Goal: Task Accomplishment & Management: Manage account settings

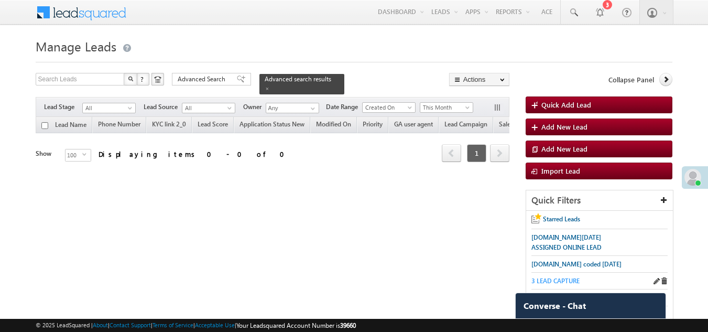
click at [566, 280] on span "3 LEAD CAPTURE" at bounding box center [556, 281] width 48 height 8
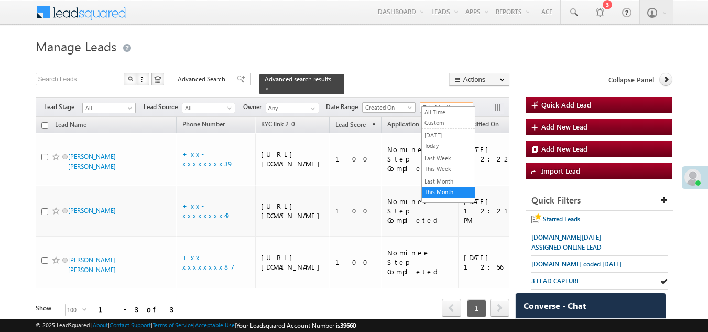
click at [441, 103] on span "This Month" at bounding box center [445, 107] width 50 height 9
click at [441, 110] on link "All Time" at bounding box center [448, 111] width 53 height 9
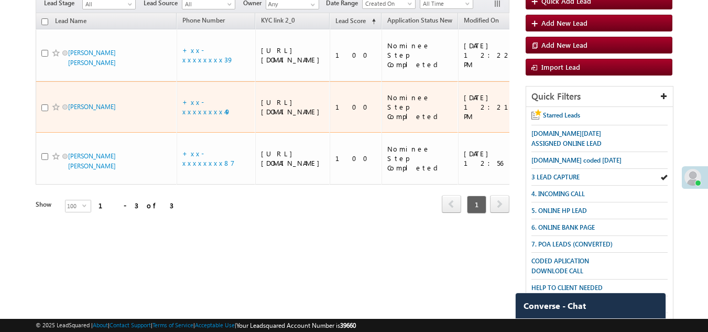
scroll to position [105, 0]
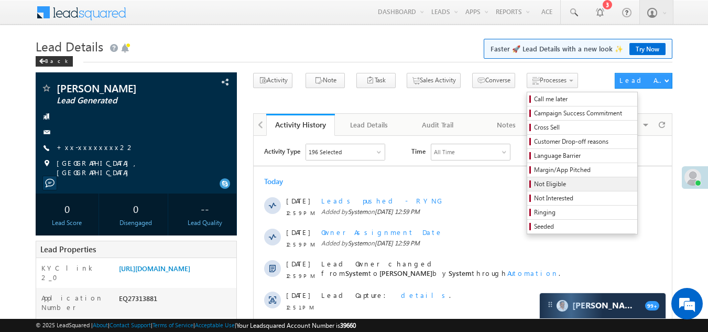
click at [534, 186] on span "Not Eligible" at bounding box center [584, 183] width 100 height 9
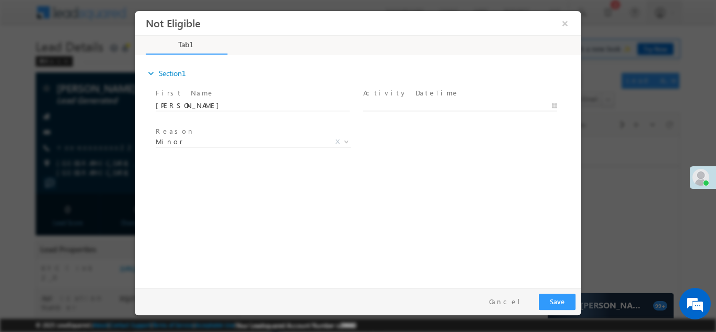
type input "08/17/25 1:06 PM"
click at [423, 101] on input "08/17/25 1:06 PM" at bounding box center [460, 105] width 194 height 10
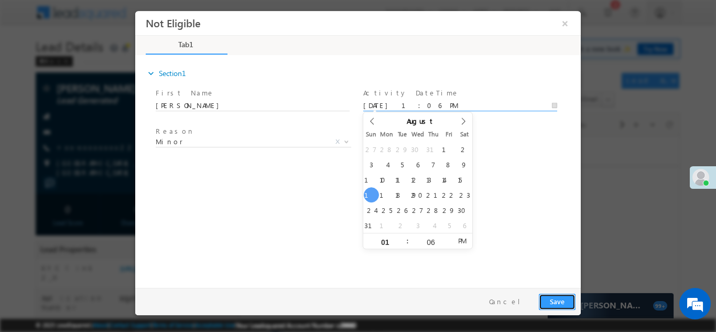
click at [554, 299] on button "Save" at bounding box center [557, 301] width 37 height 16
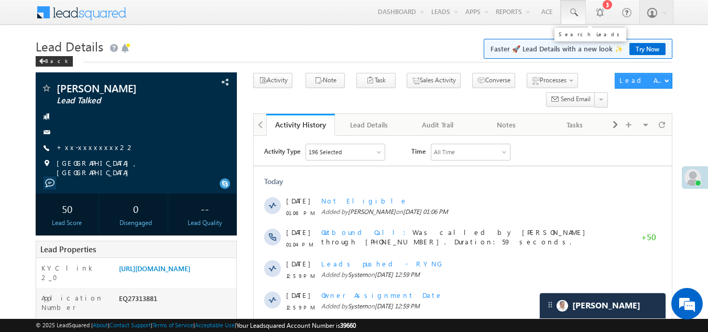
click at [574, 15] on span at bounding box center [573, 12] width 10 height 10
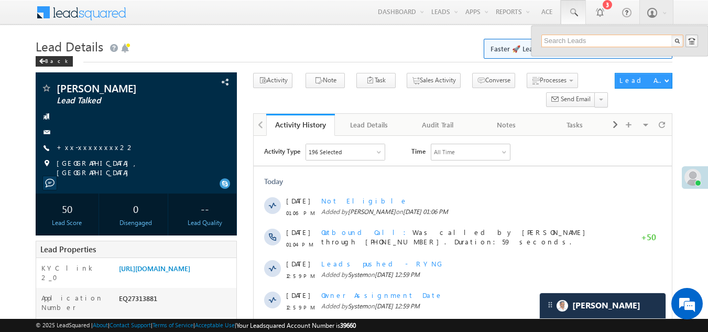
click at [555, 41] on input "text" at bounding box center [613, 41] width 142 height 13
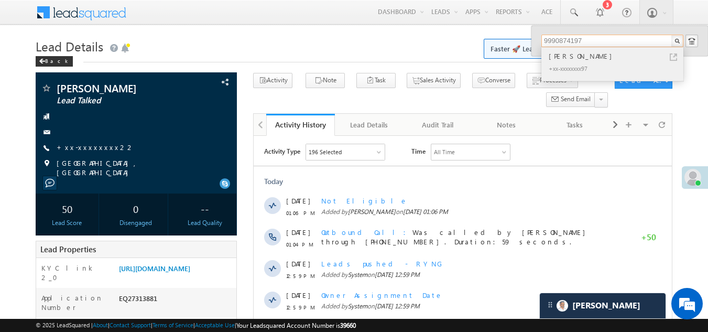
type input "9990874197"
click at [566, 58] on div "ABHISHEK VERMA" at bounding box center [617, 56] width 140 height 12
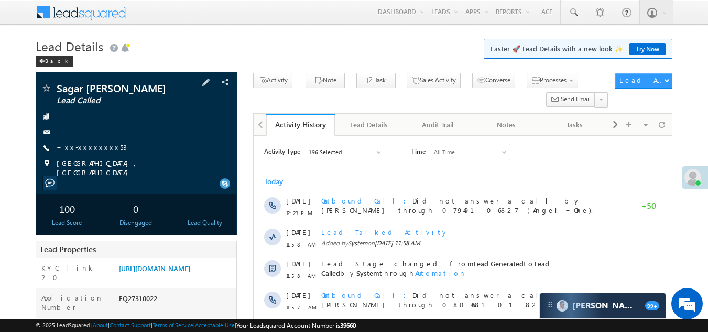
click at [86, 146] on link "+xx-xxxxxxxx53" at bounding box center [92, 147] width 70 height 9
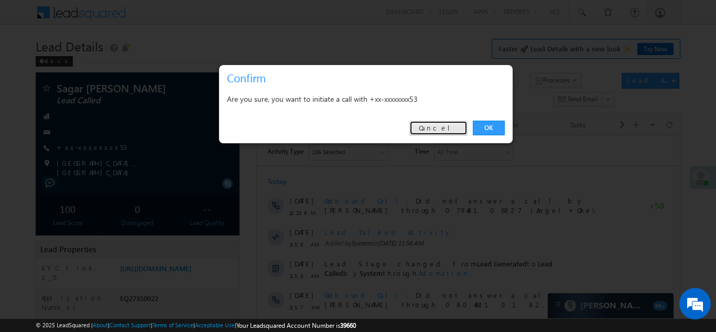
click at [448, 125] on link "Cancel" at bounding box center [438, 128] width 58 height 15
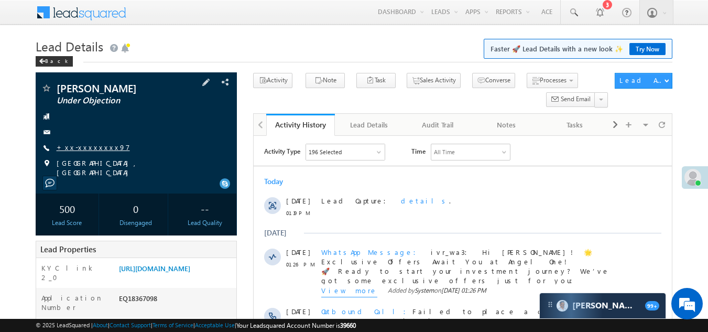
click at [90, 148] on link "+xx-xxxxxxxx97" at bounding box center [93, 147] width 73 height 9
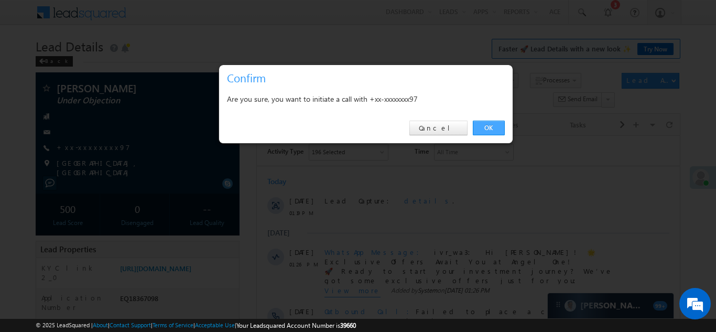
click at [489, 121] on link "OK" at bounding box center [489, 128] width 32 height 15
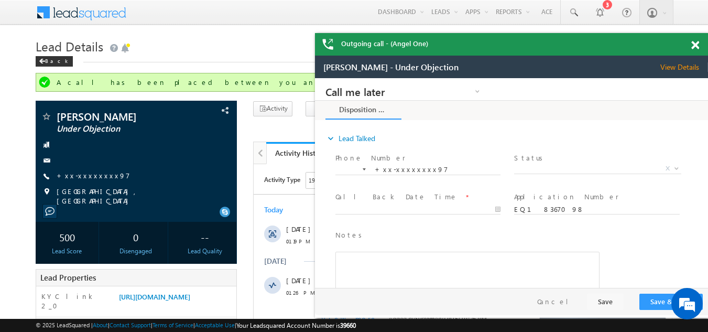
click at [696, 45] on span at bounding box center [695, 45] width 8 height 9
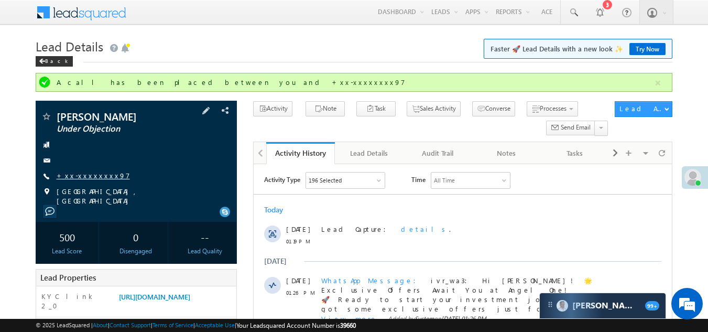
click at [88, 178] on link "+xx-xxxxxxxx97" at bounding box center [93, 175] width 73 height 9
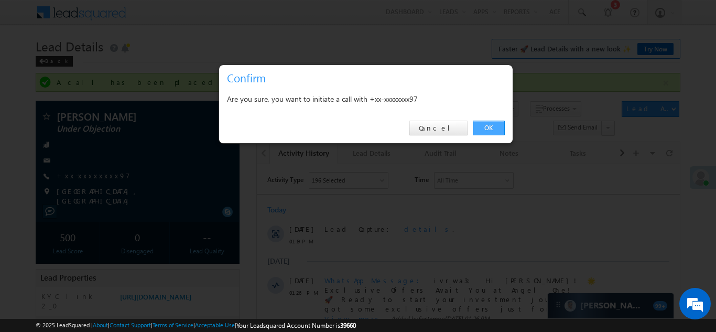
click at [495, 128] on link "OK" at bounding box center [489, 128] width 32 height 15
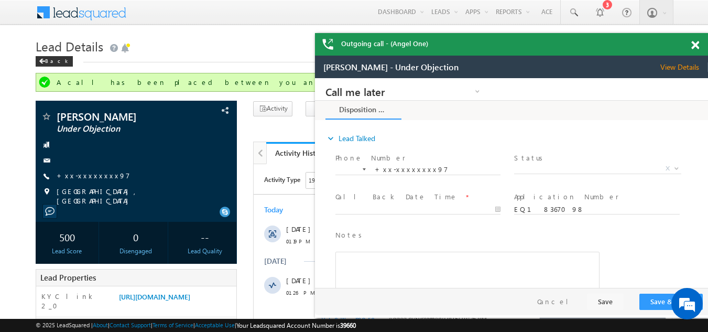
click at [696, 42] on span at bounding box center [695, 45] width 8 height 9
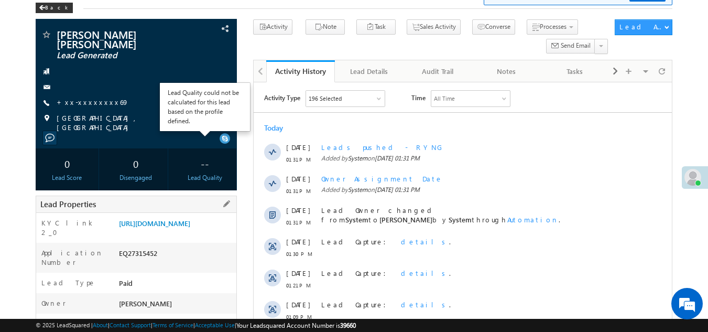
scroll to position [105, 0]
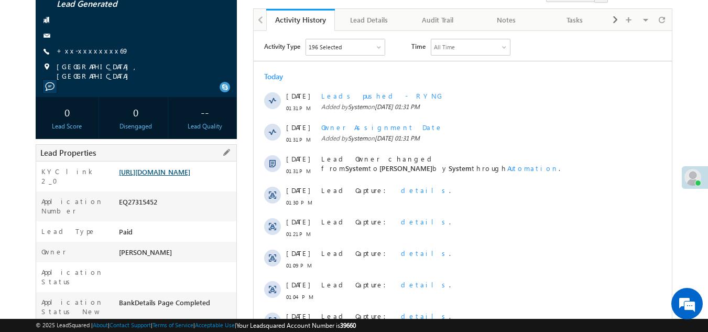
click at [169, 174] on link "https://angelbroking1-pk3em7sa.customui-test.leadsquared.com?leadId=0f32cd0d-23…" at bounding box center [154, 171] width 71 height 9
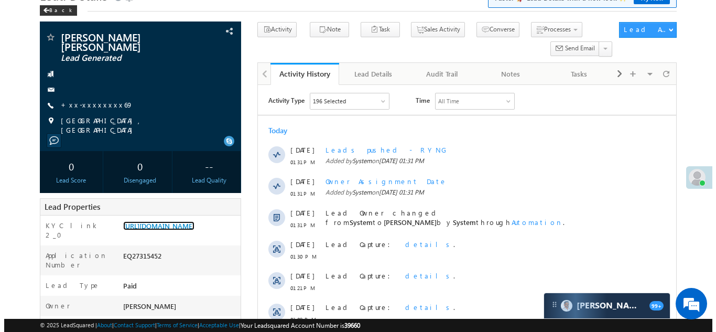
scroll to position [0, 0]
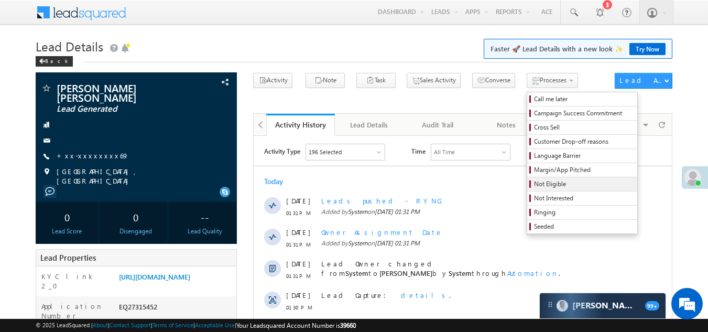
click at [534, 181] on span "Not Eligible" at bounding box center [584, 183] width 100 height 9
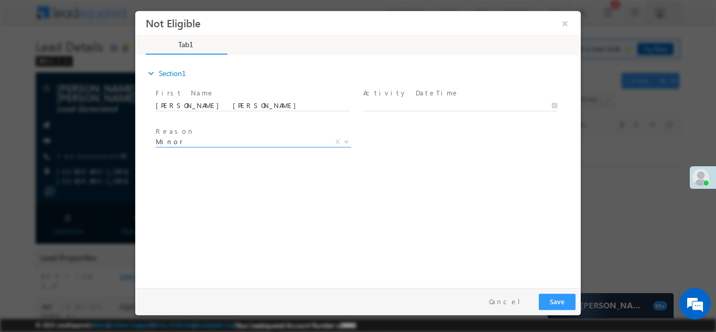
click at [201, 143] on span "Minor" at bounding box center [241, 140] width 170 height 9
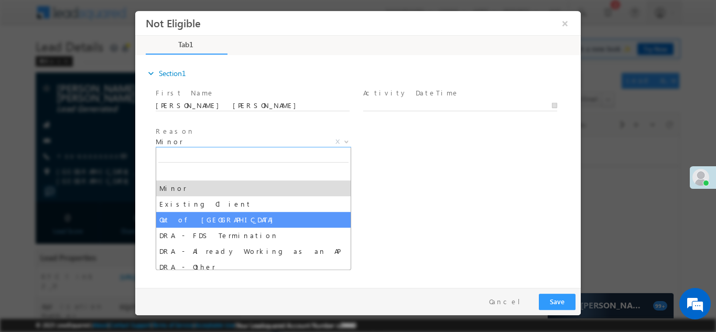
select select "Out of India"
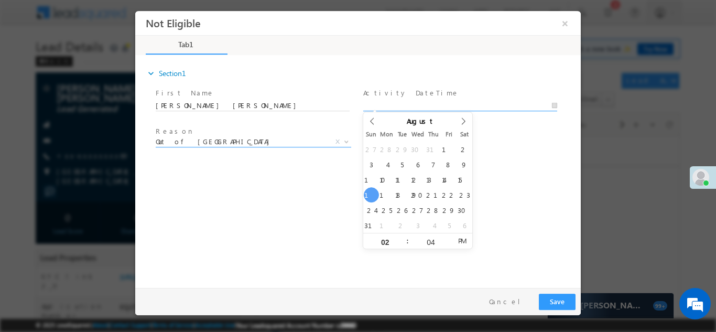
type input "08/17/25 2:04 PM"
click at [429, 101] on input "08/17/25 2:04 PM" at bounding box center [460, 105] width 194 height 10
click at [558, 306] on button "Save" at bounding box center [557, 301] width 37 height 16
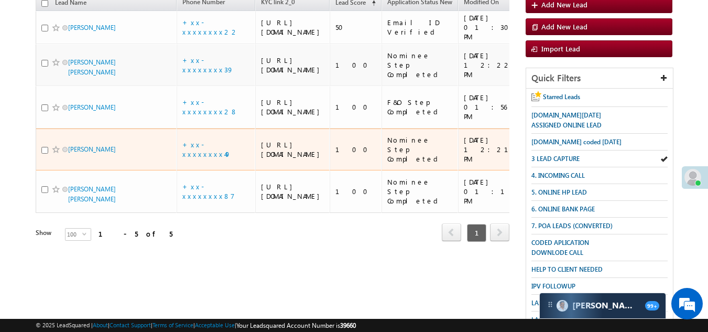
scroll to position [104, 0]
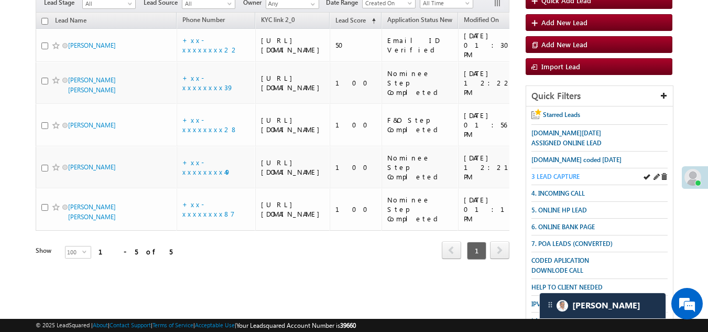
click at [568, 172] on span "3 LEAD CAPTURE" at bounding box center [556, 176] width 48 height 8
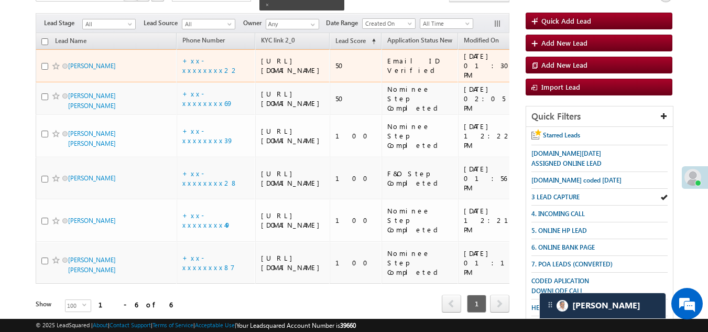
scroll to position [105, 0]
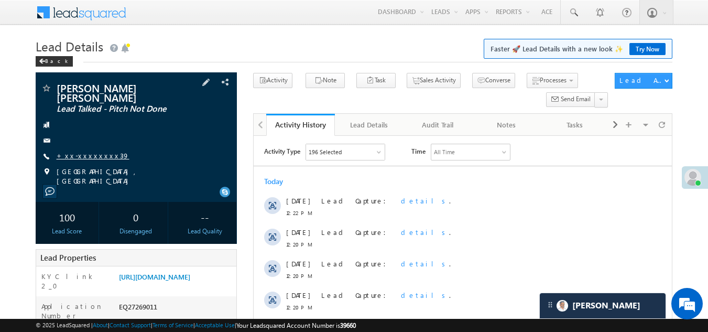
click at [71, 151] on link "+xx-xxxxxxxx39" at bounding box center [93, 155] width 73 height 9
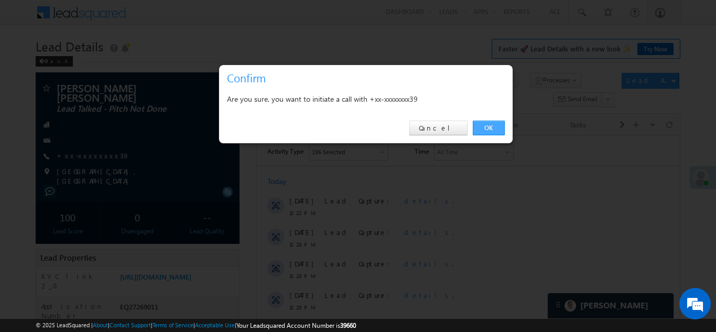
click at [486, 127] on link "OK" at bounding box center [489, 128] width 32 height 15
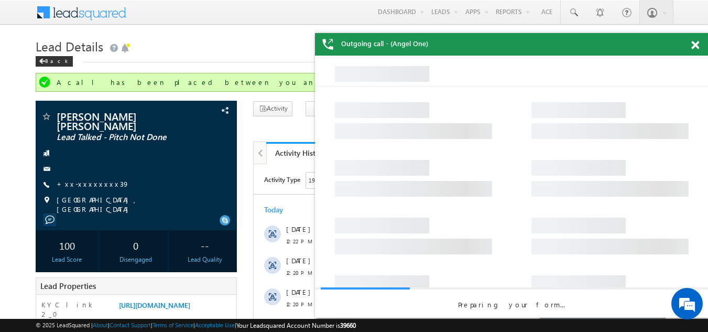
click at [695, 44] on span at bounding box center [695, 45] width 8 height 9
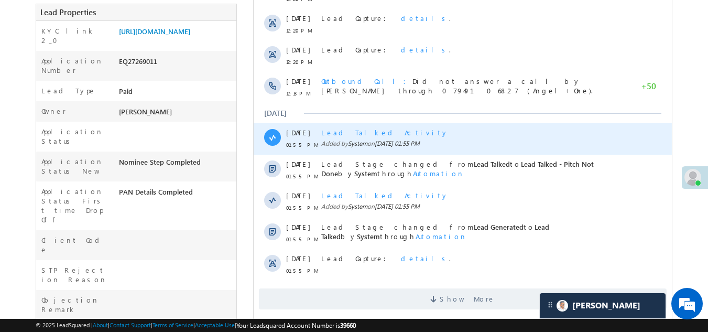
scroll to position [315, 0]
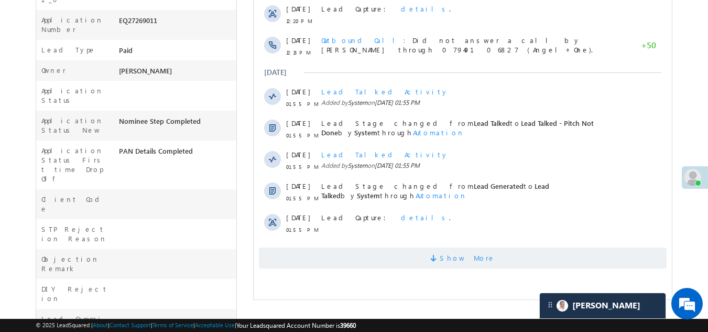
click at [425, 259] on span "Show More" at bounding box center [463, 257] width 408 height 21
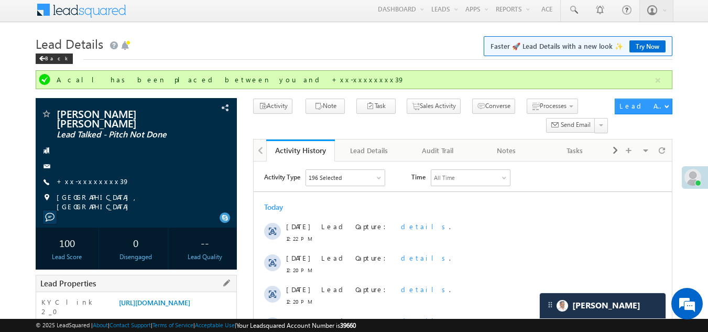
scroll to position [0, 0]
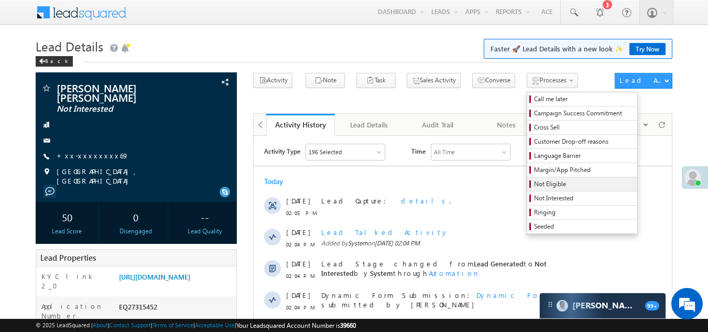
click at [534, 180] on span "Not Eligible" at bounding box center [584, 183] width 100 height 9
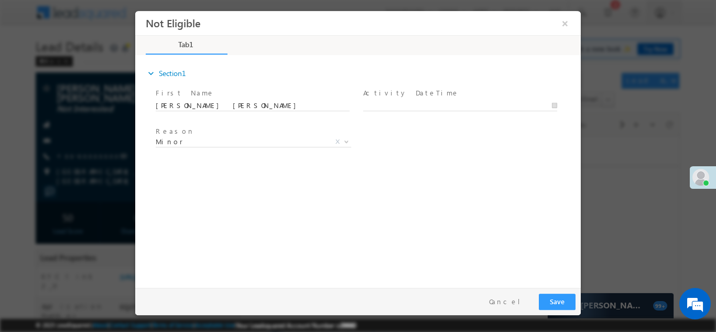
click at [247, 135] on span "Reason *" at bounding box center [252, 132] width 193 height 12
click at [239, 141] on span "Minor" at bounding box center [241, 140] width 170 height 9
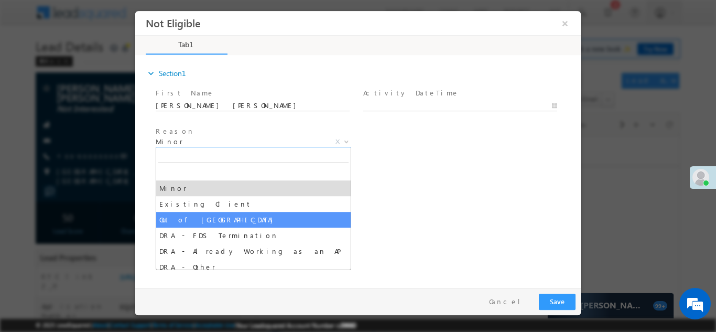
select select "Out of India"
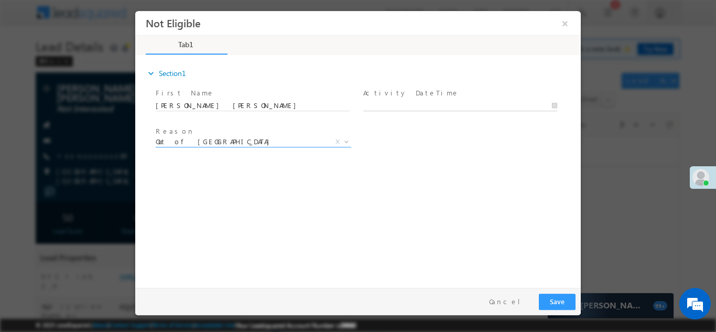
type input "08/17/25 2:20 PM"
click at [418, 103] on input "08/17/25 2:20 PM" at bounding box center [460, 105] width 194 height 10
click at [556, 305] on button "Save" at bounding box center [557, 301] width 37 height 16
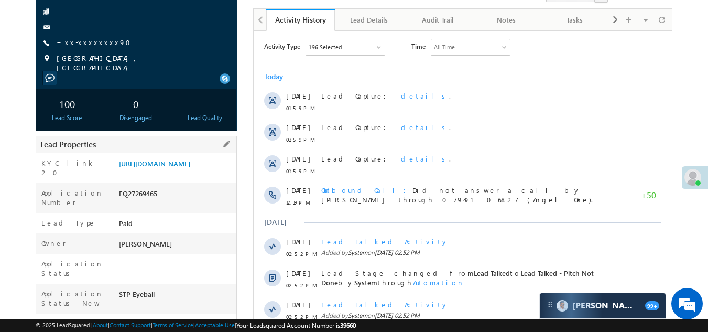
drag, startPoint x: 118, startPoint y: 205, endPoint x: 172, endPoint y: 206, distance: 54.0
click at [172, 203] on div "EQ27269465" at bounding box center [176, 195] width 121 height 15
copy div "EQ27269465"
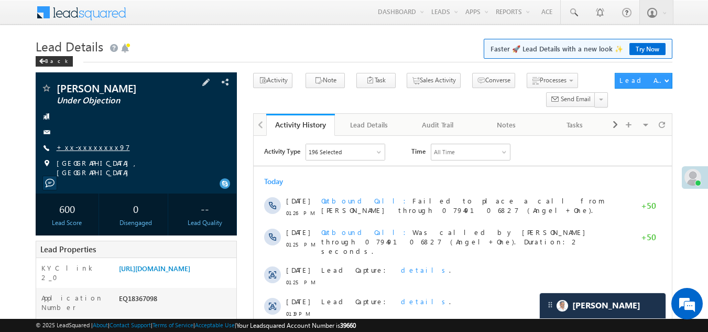
click at [83, 145] on link "+xx-xxxxxxxx97" at bounding box center [93, 147] width 73 height 9
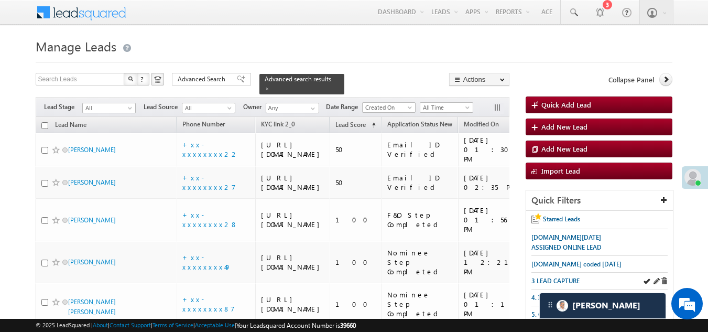
click at [557, 273] on div "3 LEAD CAPTURE" at bounding box center [600, 281] width 137 height 17
click at [548, 278] on span "3 LEAD CAPTURE" at bounding box center [556, 281] width 48 height 8
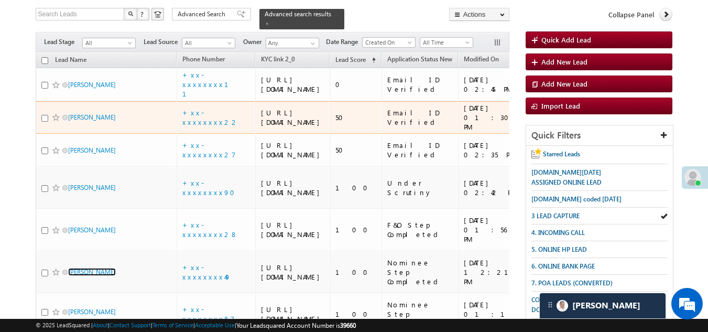
scroll to position [52, 0]
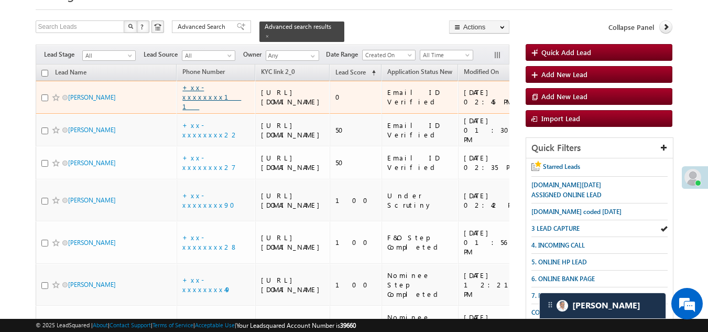
click at [213, 104] on link "+xx-xxxxxxxx11" at bounding box center [211, 97] width 59 height 28
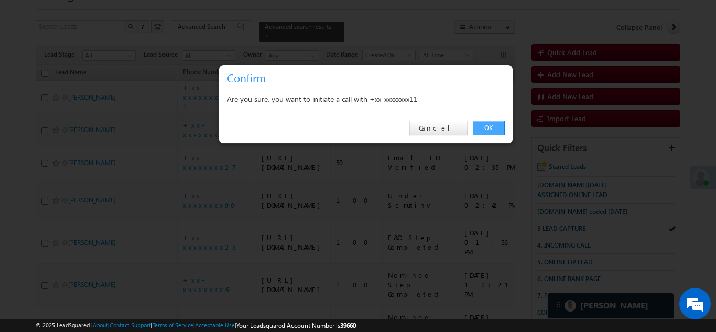
click at [486, 124] on link "OK" at bounding box center [489, 128] width 32 height 15
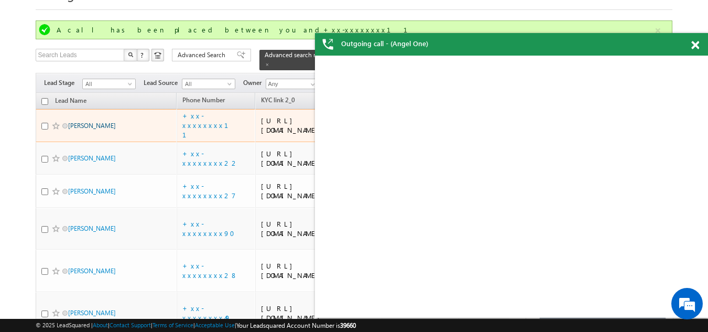
scroll to position [0, 0]
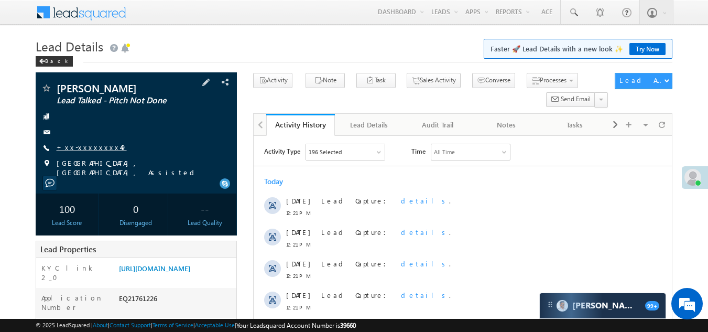
click at [92, 145] on link "+xx-xxxxxxxx49" at bounding box center [92, 147] width 70 height 9
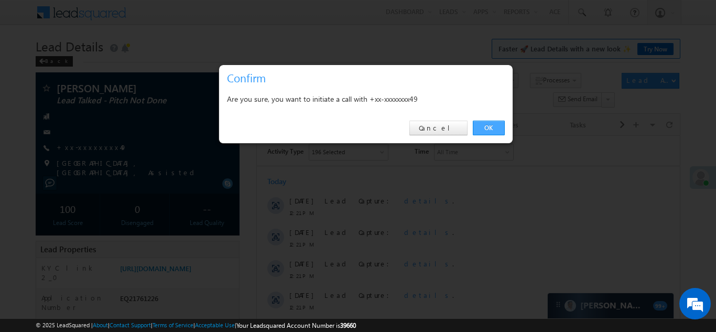
click at [490, 126] on link "OK" at bounding box center [489, 128] width 32 height 15
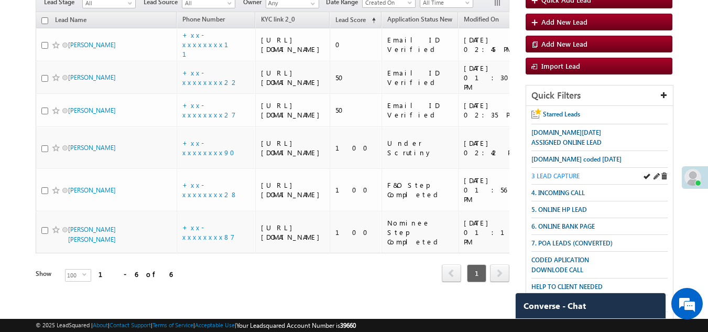
click at [559, 174] on span "3 LEAD CAPTURE" at bounding box center [556, 176] width 48 height 8
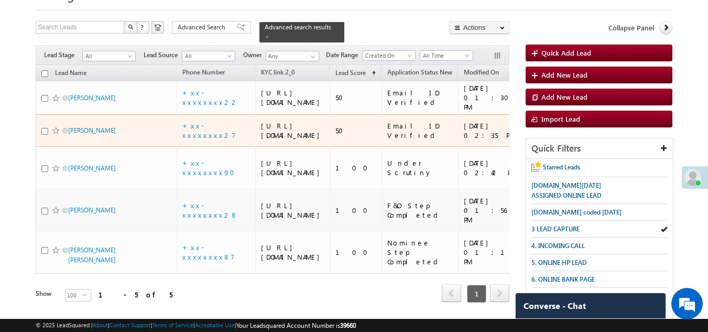
scroll to position [262, 0]
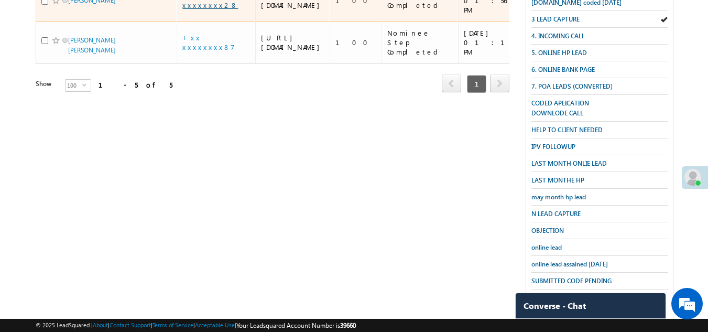
click at [200, 9] on link "+xx-xxxxxxxx28" at bounding box center [210, 0] width 56 height 18
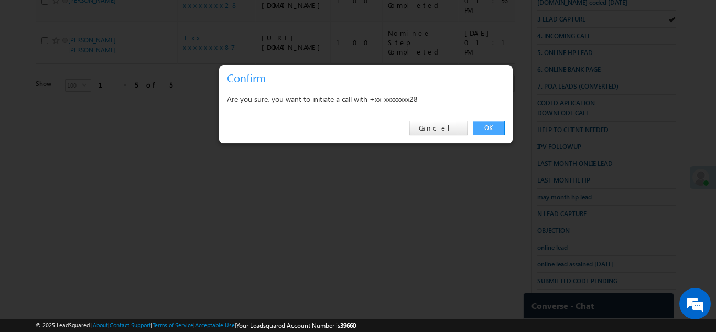
click at [487, 126] on link "OK" at bounding box center [489, 128] width 32 height 15
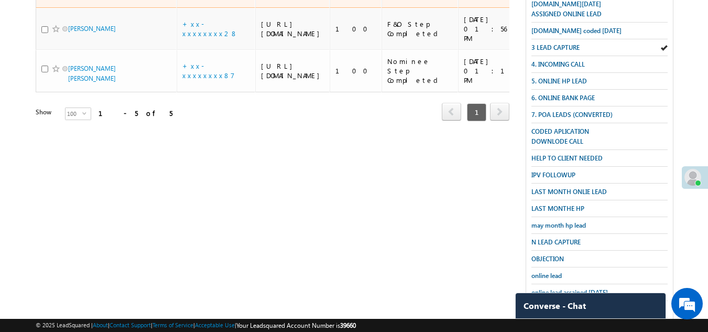
scroll to position [290, 0]
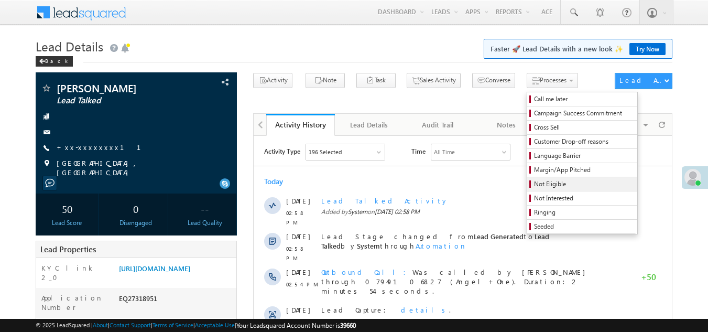
click at [534, 183] on span "Not Eligible" at bounding box center [584, 183] width 100 height 9
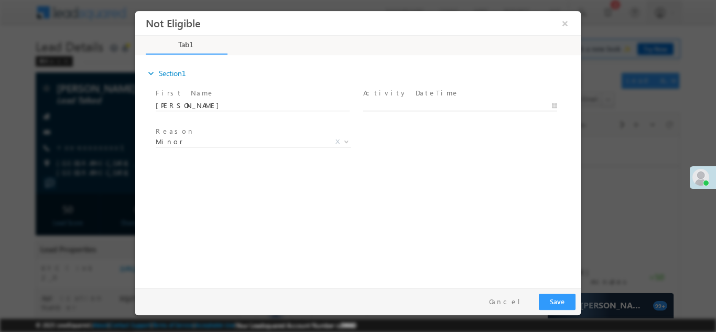
click at [414, 103] on body "Not Eligible ×" at bounding box center [358, 146] width 446 height 272
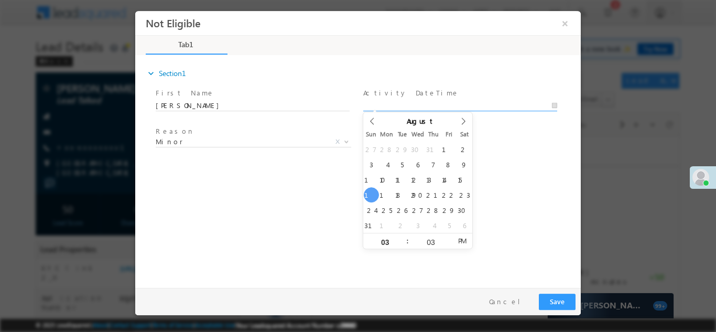
type input "08/17/25 3:03 PM"
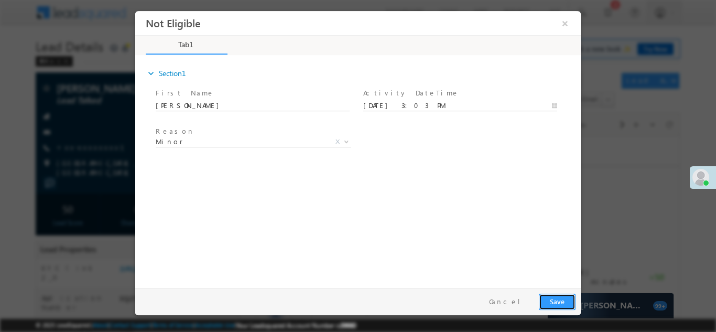
click at [562, 297] on button "Save" at bounding box center [557, 301] width 37 height 16
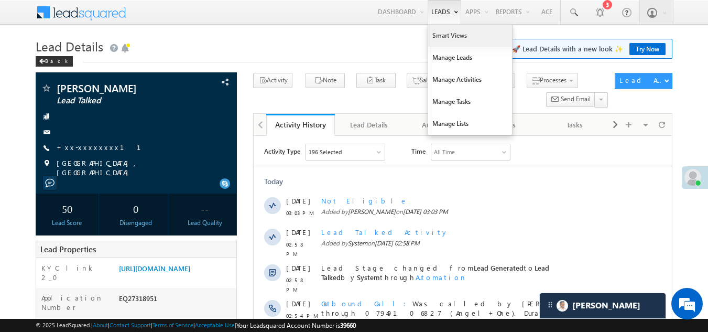
click at [442, 36] on link "Smart Views" at bounding box center [470, 36] width 84 height 22
